Goal: Information Seeking & Learning: Learn about a topic

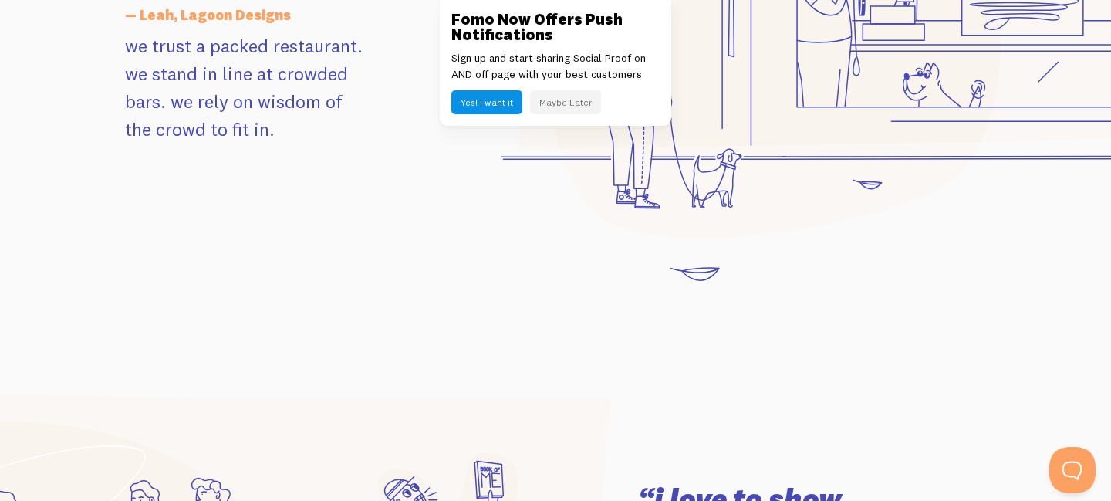
scroll to position [1775, 0]
click at [584, 102] on button "Maybe Later" at bounding box center [565, 102] width 71 height 24
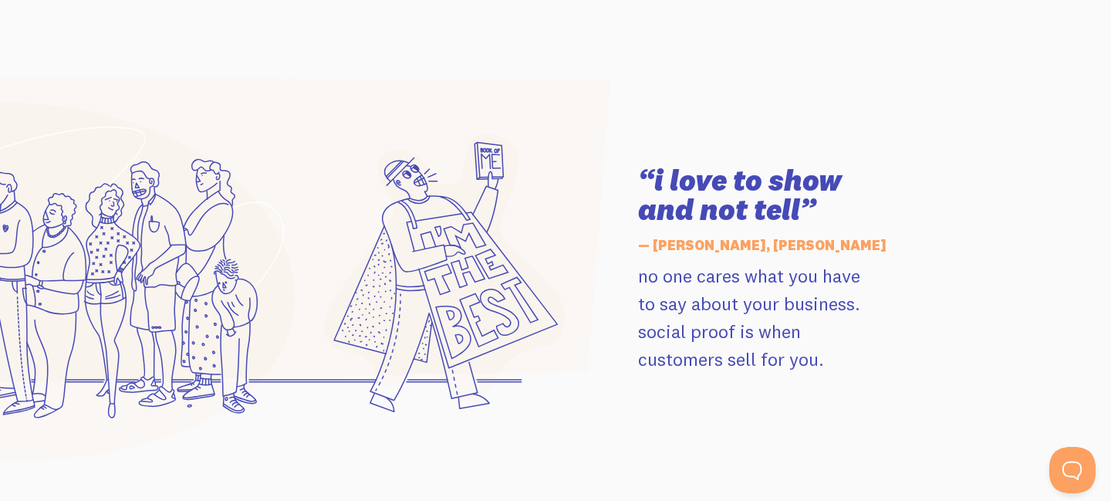
scroll to position [2098, 0]
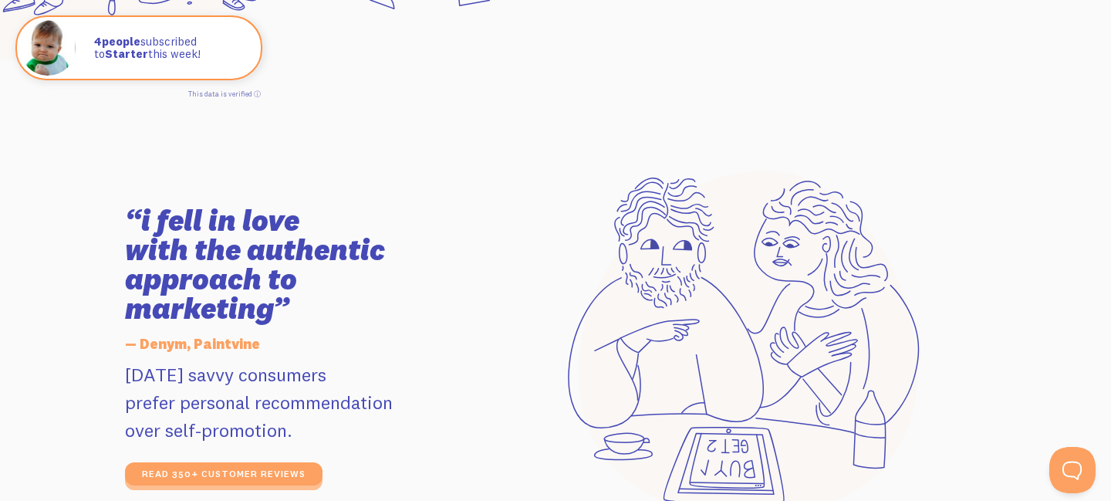
click at [532, 282] on div at bounding box center [738, 346] width 513 height 350
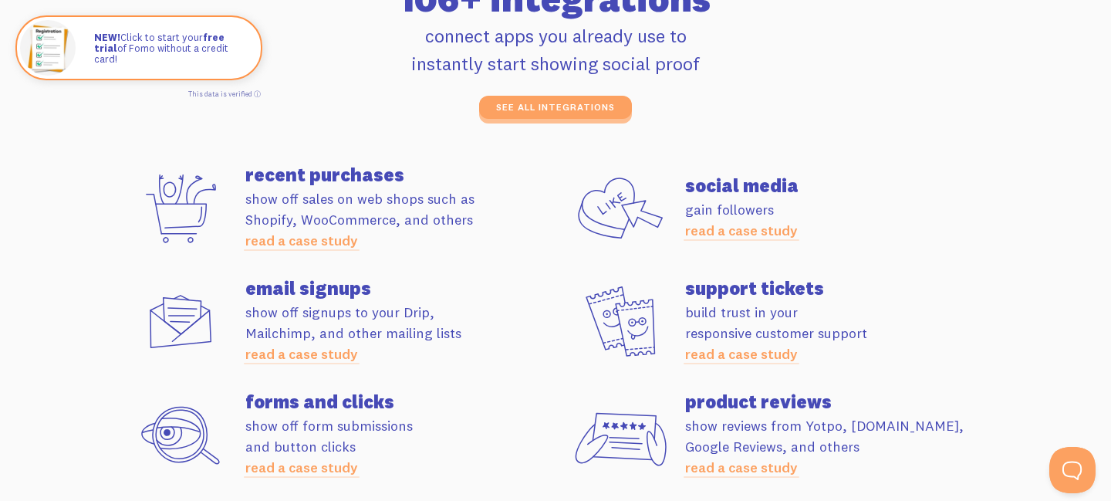
scroll to position [4249, 0]
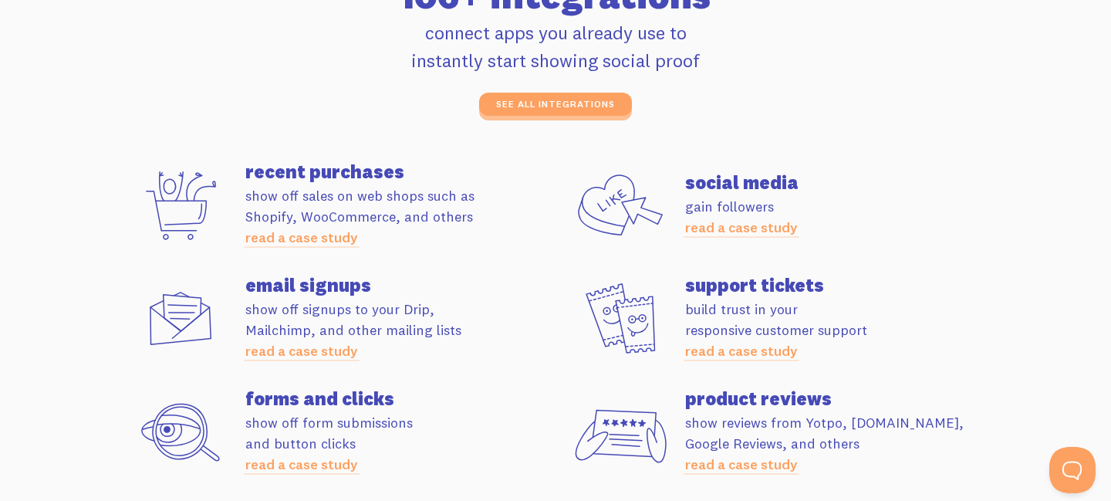
click at [721, 232] on link "read a case study" at bounding box center [741, 227] width 113 height 18
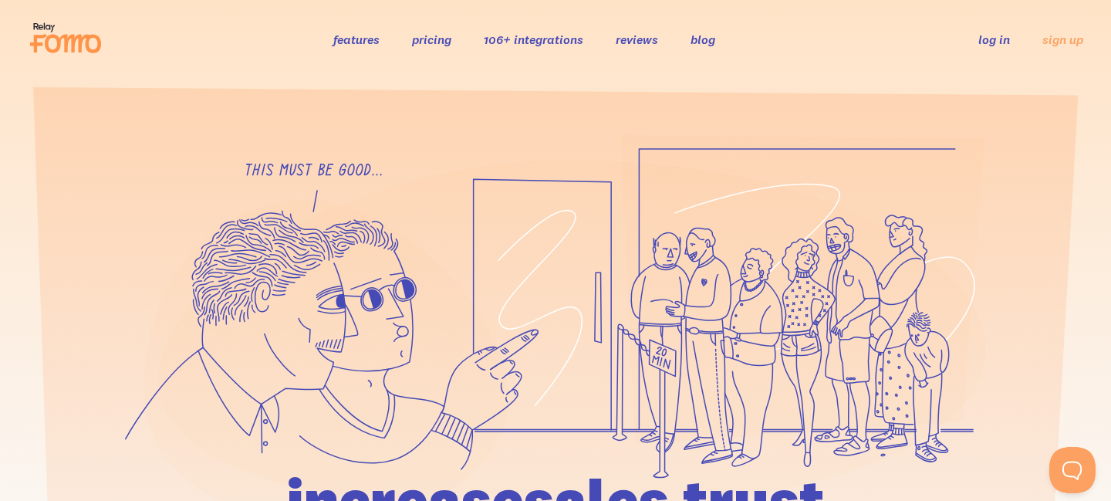
click at [430, 41] on link "pricing" at bounding box center [431, 39] width 39 height 15
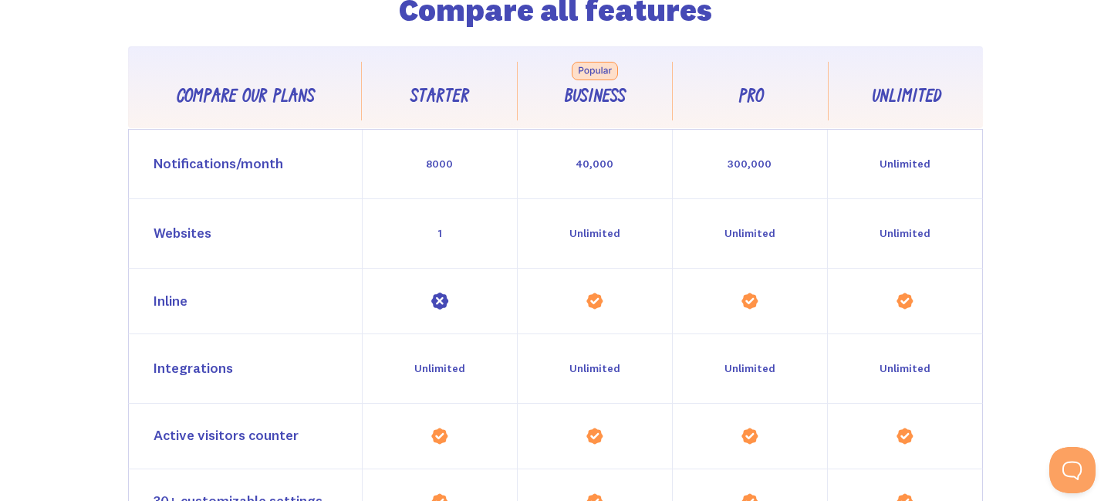
scroll to position [1359, 0]
